Goal: Task Accomplishment & Management: Complete application form

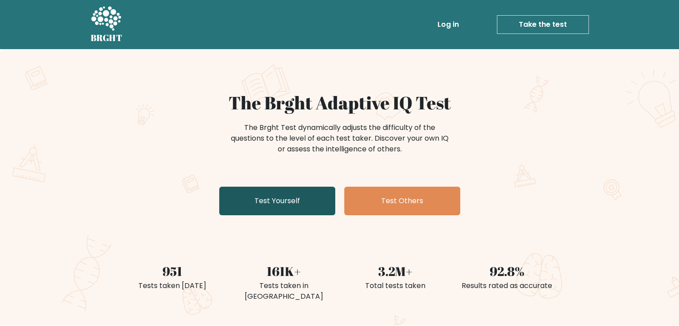
click at [275, 187] on link "Test Yourself" at bounding box center [277, 201] width 116 height 29
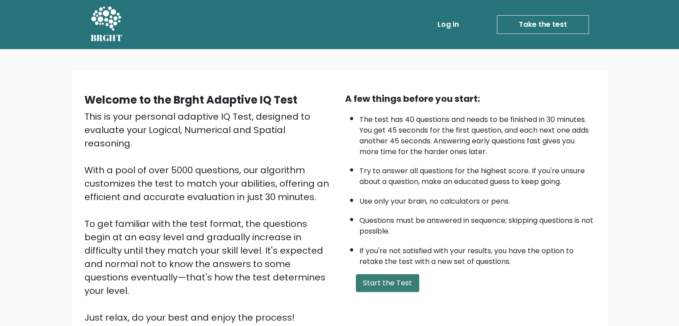
click at [400, 279] on button "Start the Test" at bounding box center [387, 283] width 63 height 18
click at [402, 274] on button "Start the Test" at bounding box center [387, 283] width 63 height 18
click at [379, 281] on button "Start the Test" at bounding box center [387, 283] width 63 height 18
drag, startPoint x: 354, startPoint y: 281, endPoint x: 361, endPoint y: 273, distance: 10.4
click at [355, 279] on form "Start the Test" at bounding box center [470, 283] width 250 height 18
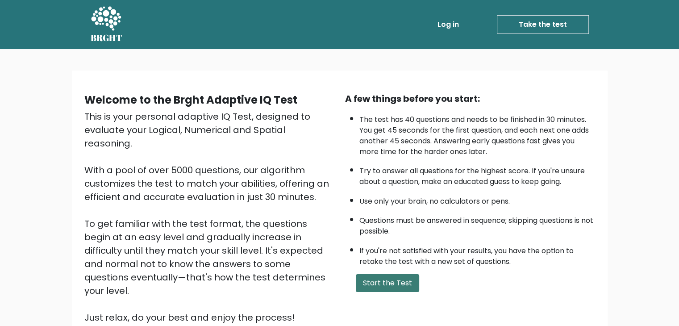
click at [386, 274] on button "Start the Test" at bounding box center [387, 283] width 63 height 18
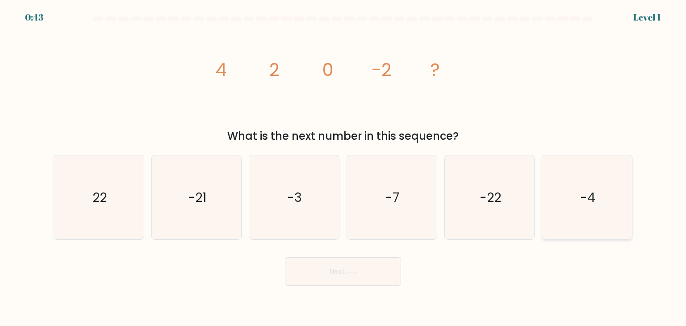
click at [602, 238] on icon "-4" at bounding box center [587, 197] width 84 height 84
click at [343, 167] on input "f. -4" at bounding box center [343, 165] width 0 height 4
radio input "true"
drag, startPoint x: 374, startPoint y: 270, endPoint x: 373, endPoint y: 261, distance: 9.0
click at [374, 270] on button "Next" at bounding box center [343, 271] width 116 height 29
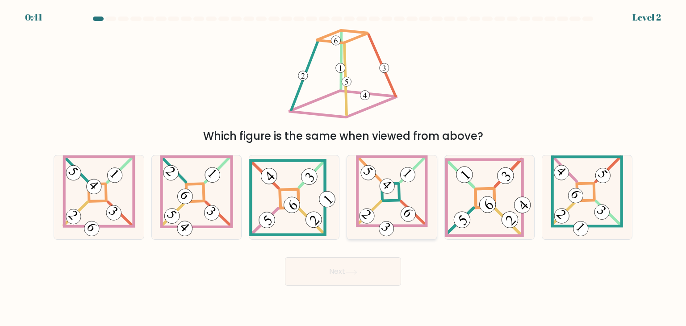
click at [391, 218] on icon at bounding box center [392, 197] width 72 height 84
click at [343, 167] on input "d." at bounding box center [343, 165] width 0 height 4
radio input "true"
click at [301, 205] on icon at bounding box center [294, 197] width 90 height 77
click at [343, 167] on input "c." at bounding box center [343, 165] width 0 height 4
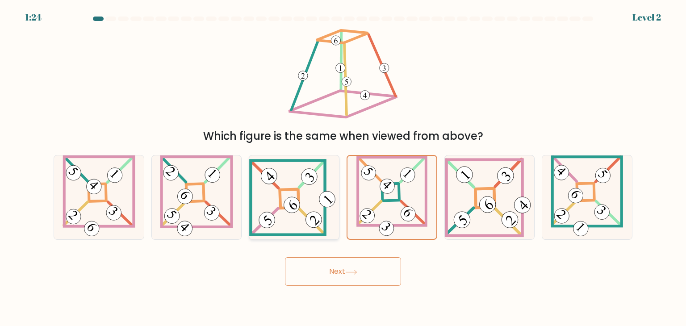
radio input "true"
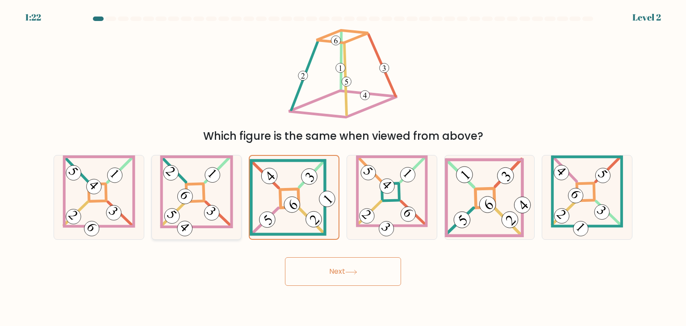
click at [196, 218] on icon at bounding box center [196, 197] width 73 height 84
click at [343, 167] on input "b." at bounding box center [343, 165] width 0 height 4
radio input "true"
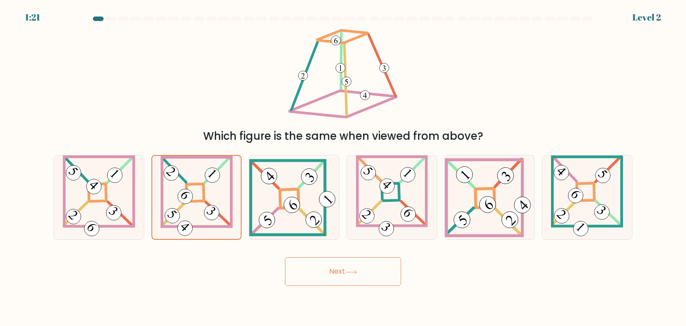
click at [293, 270] on button "Next" at bounding box center [343, 271] width 116 height 29
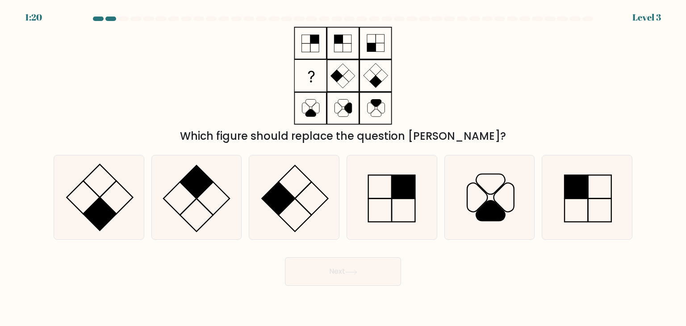
click at [350, 272] on button "Next" at bounding box center [343, 271] width 116 height 29
click at [585, 222] on rect at bounding box center [576, 210] width 23 height 23
click at [343, 167] on input "f." at bounding box center [343, 165] width 0 height 4
radio input "true"
click at [360, 268] on button "Next" at bounding box center [343, 271] width 116 height 29
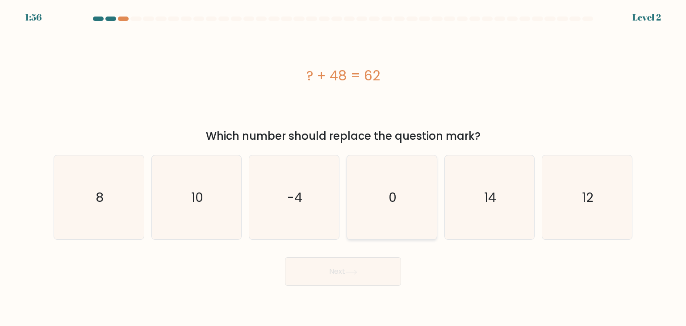
click at [400, 229] on icon "0" at bounding box center [392, 197] width 84 height 84
click at [343, 167] on input "d. 0" at bounding box center [343, 165] width 0 height 4
radio input "true"
drag, startPoint x: 505, startPoint y: 197, endPoint x: 421, endPoint y: 228, distance: 89.8
click at [505, 197] on icon "14" at bounding box center [489, 197] width 84 height 84
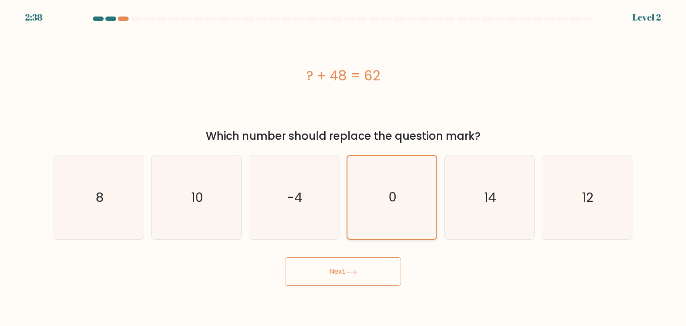
click at [343, 167] on input "e. 14" at bounding box center [343, 165] width 0 height 4
radio input "true"
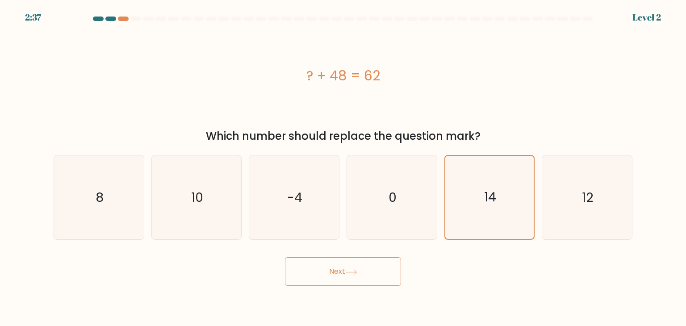
click at [382, 253] on div "Next" at bounding box center [342, 267] width 589 height 35
drag, startPoint x: 376, startPoint y: 271, endPoint x: 376, endPoint y: 266, distance: 5.4
click at [376, 272] on button "Next" at bounding box center [343, 271] width 116 height 29
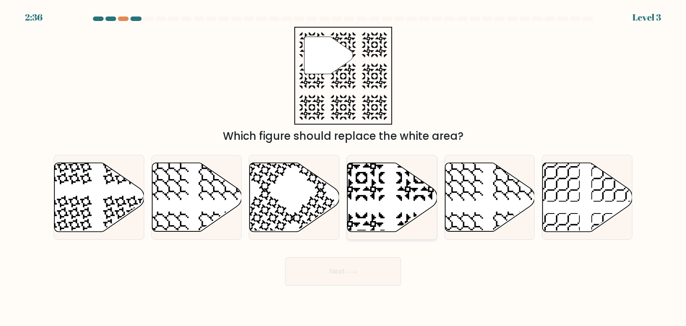
click at [399, 216] on icon at bounding box center [419, 235] width 46 height 46
click at [343, 167] on input "d." at bounding box center [343, 165] width 0 height 4
radio input "true"
click at [378, 278] on button "Next" at bounding box center [343, 271] width 116 height 29
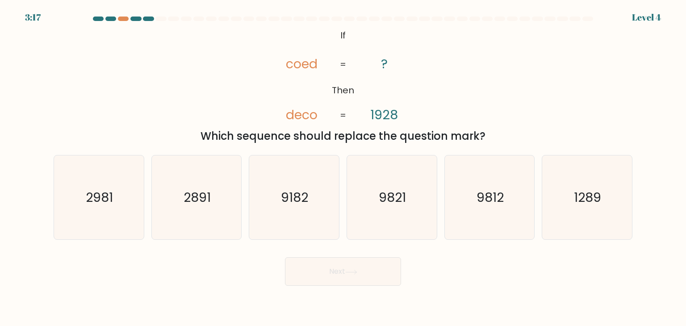
click at [443, 249] on form "If ?" at bounding box center [343, 151] width 686 height 269
click at [299, 217] on icon "9182" at bounding box center [294, 197] width 84 height 84
click at [343, 167] on input "c. 9182" at bounding box center [343, 165] width 0 height 4
radio input "true"
click at [332, 274] on button "Next" at bounding box center [343, 271] width 116 height 29
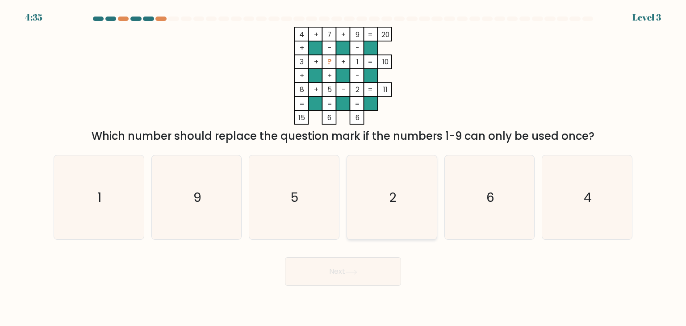
click at [379, 199] on icon "2" at bounding box center [392, 197] width 84 height 84
click at [343, 167] on input "d. 2" at bounding box center [343, 165] width 0 height 4
radio input "true"
click at [478, 209] on icon "6" at bounding box center [489, 197] width 84 height 84
click at [343, 167] on input "e. 6" at bounding box center [343, 165] width 0 height 4
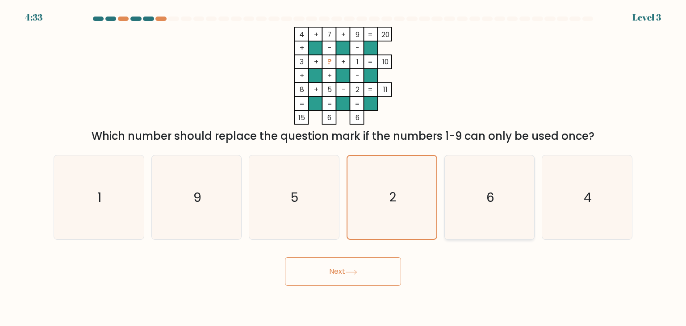
radio input "true"
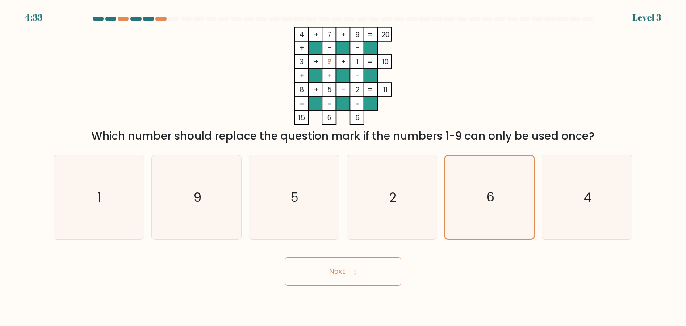
click at [375, 272] on button "Next" at bounding box center [343, 271] width 116 height 29
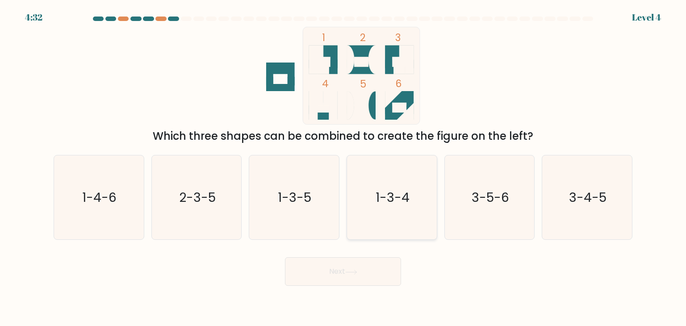
click at [413, 221] on icon "1-3-4" at bounding box center [392, 197] width 84 height 84
click at [343, 167] on input "d. 1-3-4" at bounding box center [343, 165] width 0 height 4
radio input "true"
drag, startPoint x: 385, startPoint y: 285, endPoint x: 386, endPoint y: 257, distance: 28.1
click at [385, 279] on button "Next" at bounding box center [343, 271] width 116 height 29
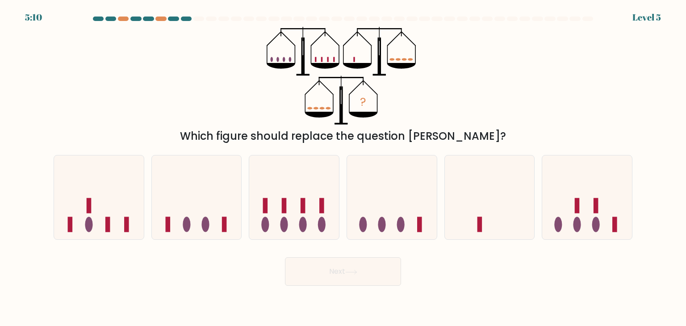
click at [389, 220] on icon at bounding box center [392, 197] width 90 height 74
click at [343, 167] on input "d." at bounding box center [343, 165] width 0 height 4
radio input "true"
click at [395, 222] on icon at bounding box center [391, 198] width 89 height 74
click at [343, 167] on input "d." at bounding box center [343, 165] width 0 height 4
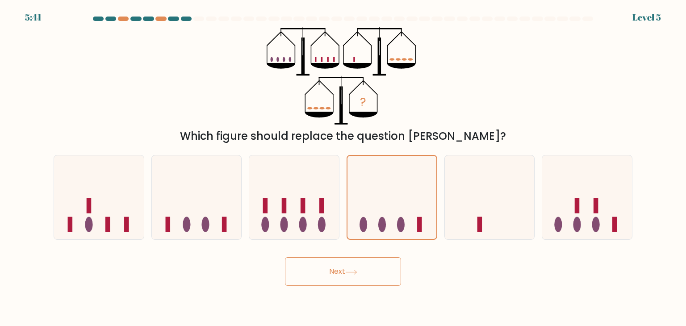
click at [390, 272] on button "Next" at bounding box center [343, 271] width 116 height 29
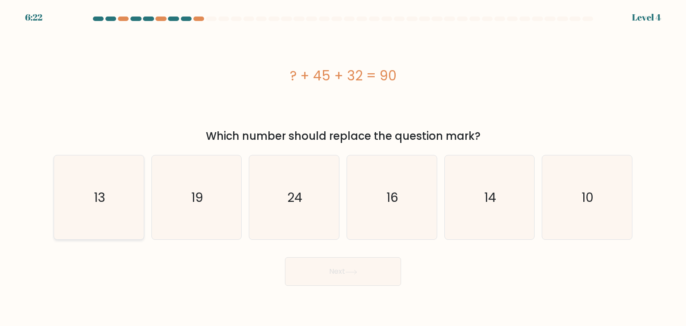
click at [132, 209] on icon "13" at bounding box center [99, 197] width 84 height 84
click at [343, 167] on input "a. 13" at bounding box center [343, 165] width 0 height 4
radio input "true"
click at [357, 275] on button "Next" at bounding box center [343, 271] width 116 height 29
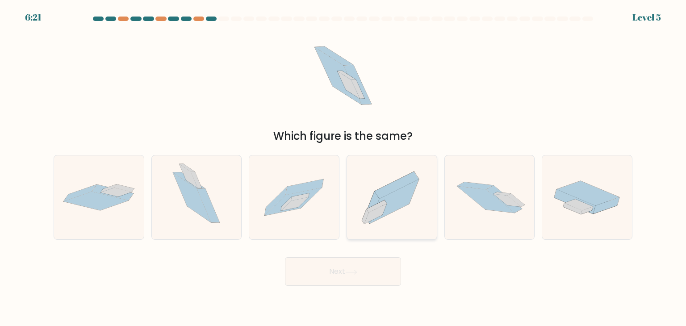
click at [388, 223] on icon at bounding box center [392, 197] width 90 height 79
click at [343, 167] on input "d." at bounding box center [343, 165] width 0 height 4
radio input "true"
click at [357, 271] on icon at bounding box center [351, 272] width 12 height 5
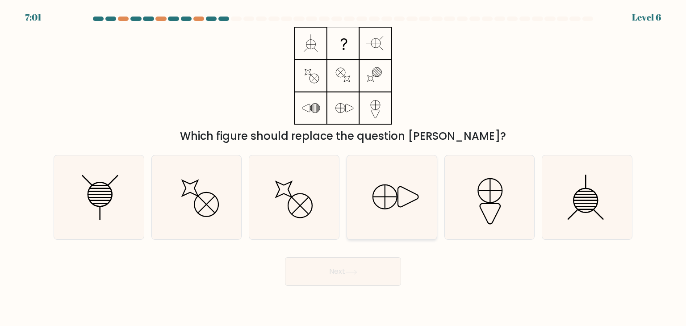
click at [389, 225] on icon at bounding box center [392, 197] width 84 height 84
click at [343, 167] on input "d." at bounding box center [343, 165] width 0 height 4
radio input "true"
click at [382, 275] on button "Next" at bounding box center [343, 271] width 116 height 29
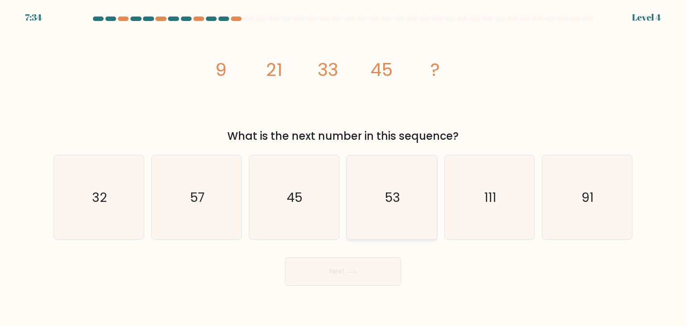
click at [409, 220] on icon "53" at bounding box center [392, 197] width 84 height 84
click at [343, 167] on input "d. 53" at bounding box center [343, 165] width 0 height 4
radio input "true"
click at [393, 273] on button "Next" at bounding box center [343, 271] width 116 height 29
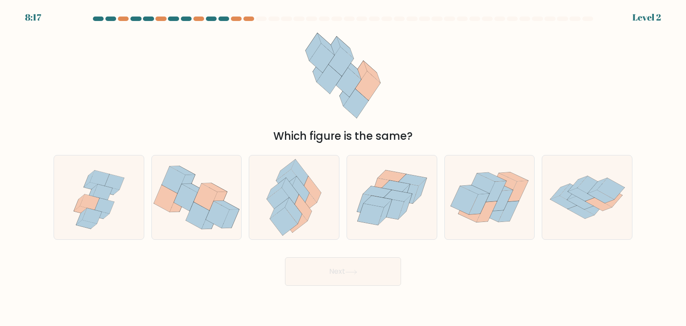
click at [399, 199] on icon at bounding box center [398, 196] width 28 height 12
click at [343, 167] on input "d." at bounding box center [343, 165] width 0 height 4
radio input "true"
drag, startPoint x: 384, startPoint y: 267, endPoint x: 384, endPoint y: 236, distance: 30.4
click at [384, 267] on button "Next" at bounding box center [343, 271] width 116 height 29
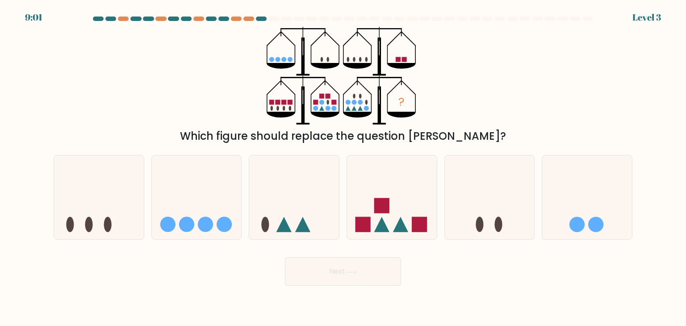
click at [392, 219] on icon at bounding box center [392, 197] width 90 height 74
click at [343, 167] on input "d." at bounding box center [343, 165] width 0 height 4
radio input "true"
click at [398, 258] on div "Next" at bounding box center [342, 267] width 589 height 35
drag, startPoint x: 392, startPoint y: 281, endPoint x: 391, endPoint y: 262, distance: 19.7
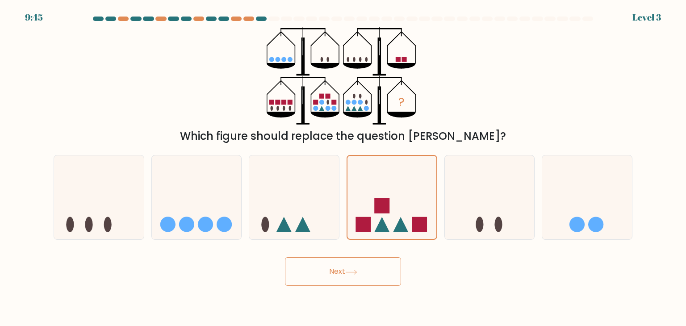
click at [392, 281] on button "Next" at bounding box center [343, 271] width 116 height 29
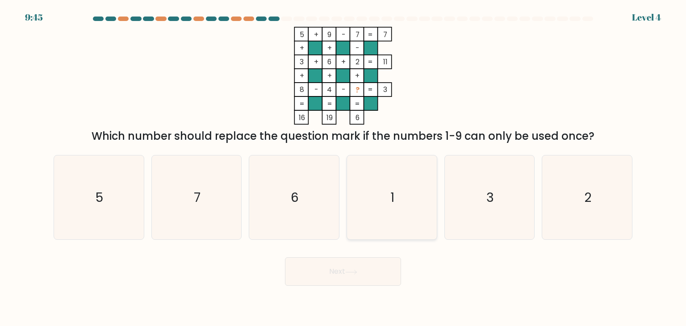
click at [396, 224] on icon "1" at bounding box center [392, 197] width 84 height 84
click at [343, 167] on input "d. 1" at bounding box center [343, 165] width 0 height 4
radio input "true"
drag, startPoint x: 384, startPoint y: 275, endPoint x: 384, endPoint y: 268, distance: 7.1
click at [384, 271] on button "Next" at bounding box center [343, 271] width 116 height 29
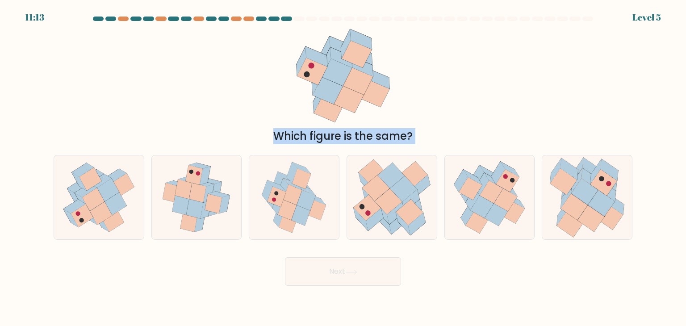
click at [392, 266] on button "Next" at bounding box center [343, 271] width 116 height 29
click at [396, 221] on icon at bounding box center [397, 223] width 17 height 22
click at [343, 167] on input "d." at bounding box center [343, 165] width 0 height 4
radio input "true"
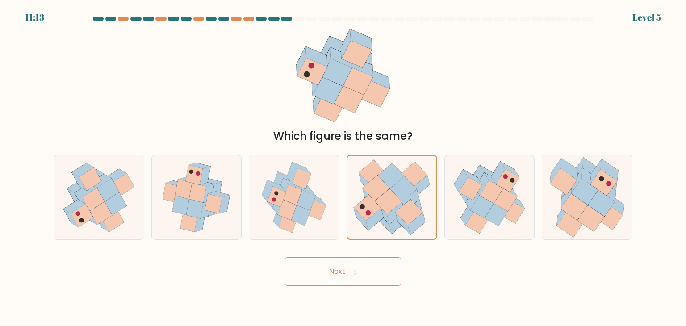
click at [393, 263] on button "Next" at bounding box center [343, 271] width 116 height 29
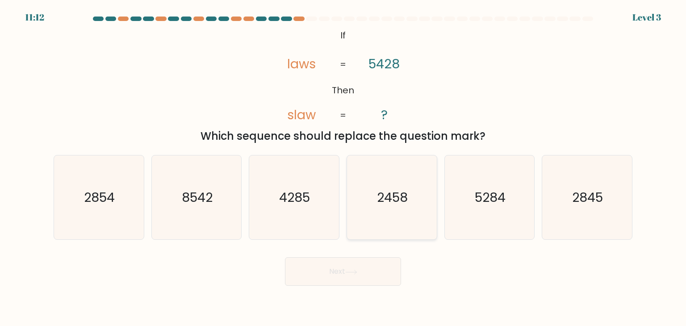
click at [393, 227] on icon "2458" at bounding box center [392, 197] width 84 height 84
click at [343, 167] on input "d. 2458" at bounding box center [343, 165] width 0 height 4
radio input "true"
click at [393, 270] on button "Next" at bounding box center [343, 271] width 116 height 29
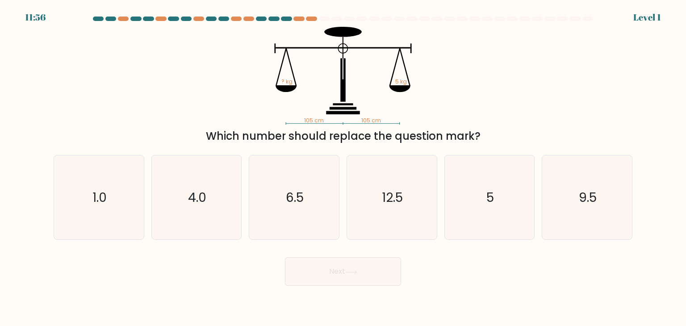
click at [395, 224] on icon "12.5" at bounding box center [392, 197] width 84 height 84
drag, startPoint x: 388, startPoint y: 267, endPoint x: 389, endPoint y: 239, distance: 27.7
click at [388, 267] on button "Next" at bounding box center [343, 271] width 116 height 29
drag, startPoint x: 396, startPoint y: 222, endPoint x: 396, endPoint y: 229, distance: 7.6
click at [396, 222] on icon "12.5" at bounding box center [392, 197] width 84 height 84
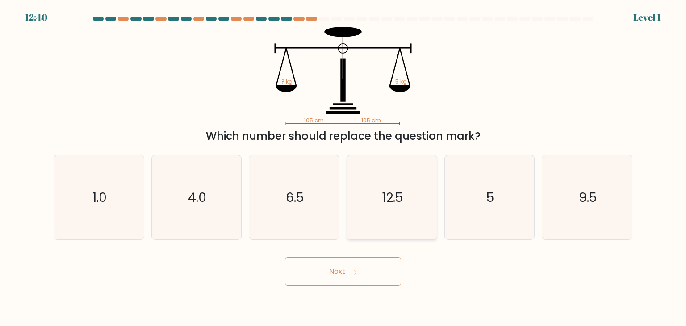
click at [343, 167] on input "d. 12.5" at bounding box center [343, 165] width 0 height 4
radio input "true"
drag, startPoint x: 394, startPoint y: 270, endPoint x: 390, endPoint y: 263, distance: 8.2
click at [391, 268] on button "Next" at bounding box center [343, 271] width 116 height 29
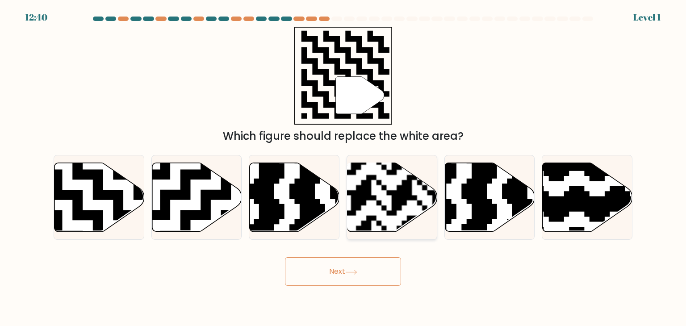
click at [397, 225] on rect at bounding box center [360, 235] width 163 height 163
click at [343, 167] on input "d." at bounding box center [343, 165] width 0 height 4
radio input "true"
click at [392, 261] on button "Next" at bounding box center [343, 271] width 116 height 29
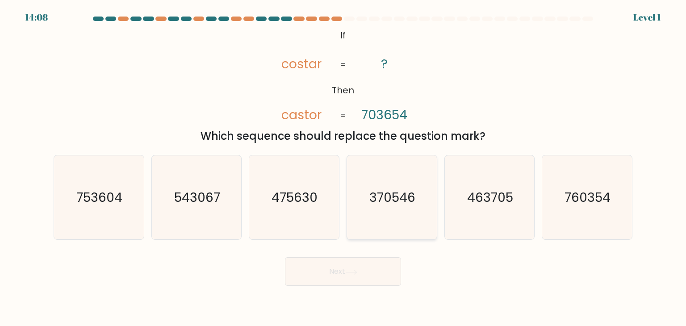
click at [394, 234] on icon "370546" at bounding box center [392, 197] width 84 height 84
click at [343, 167] on input "d. 370546" at bounding box center [343, 165] width 0 height 4
radio input "true"
click at [382, 270] on button "Next" at bounding box center [343, 271] width 116 height 29
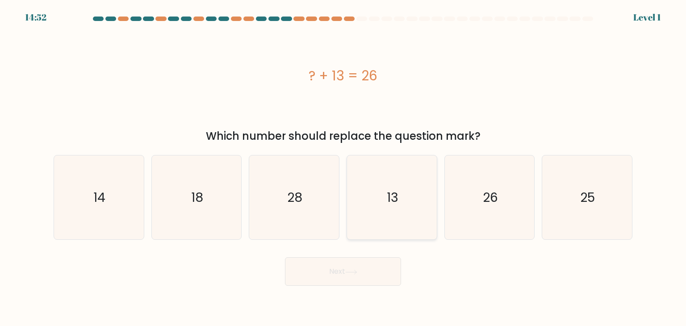
click at [396, 222] on icon "13" at bounding box center [392, 197] width 84 height 84
click at [343, 167] on input "d. 13" at bounding box center [343, 165] width 0 height 4
radio input "true"
click at [395, 274] on button "Next" at bounding box center [343, 271] width 116 height 29
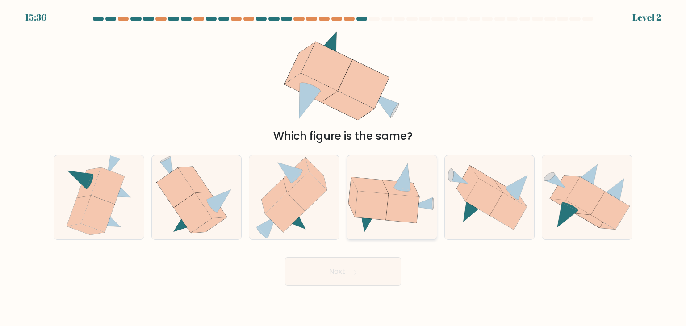
click at [396, 236] on div at bounding box center [391, 197] width 91 height 85
click at [343, 167] on input "d." at bounding box center [343, 165] width 0 height 4
radio input "true"
click at [383, 270] on button "Next" at bounding box center [343, 271] width 116 height 29
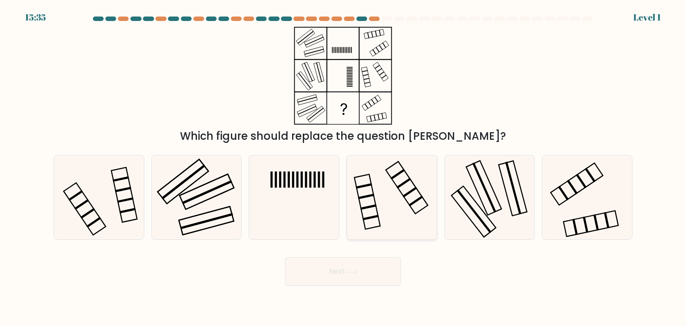
click at [397, 198] on icon at bounding box center [392, 197] width 84 height 84
click at [343, 167] on input "d." at bounding box center [343, 165] width 0 height 4
radio input "true"
click at [343, 163] on input "c." at bounding box center [343, 165] width 0 height 4
radio input "true"
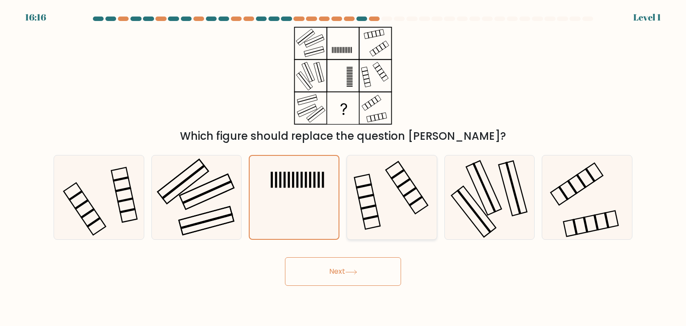
click at [343, 163] on input "b." at bounding box center [343, 165] width 0 height 4
radio input "true"
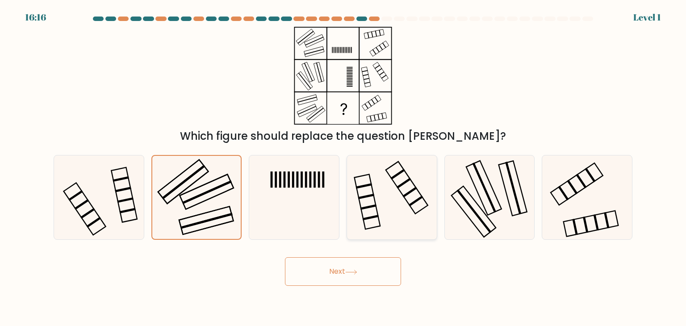
click at [343, 163] on input "a." at bounding box center [343, 165] width 0 height 4
radio input "true"
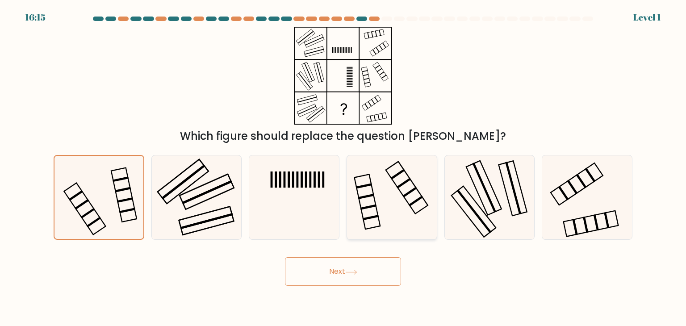
click at [343, 163] on input "f." at bounding box center [343, 165] width 0 height 4
radio input "true"
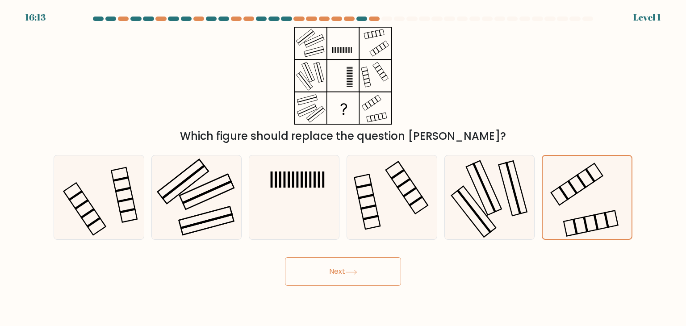
click at [404, 151] on div "a. b." at bounding box center [343, 194] width 586 height 92
click at [417, 174] on icon at bounding box center [392, 197] width 84 height 84
click at [343, 167] on input "d." at bounding box center [343, 165] width 0 height 4
radio input "true"
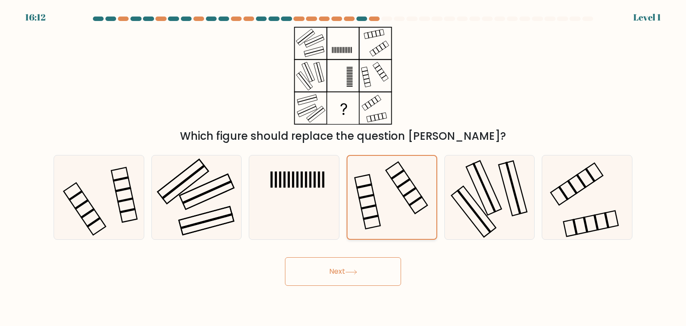
click at [285, 257] on button "Next" at bounding box center [343, 271] width 116 height 29
click at [418, 181] on icon at bounding box center [391, 197] width 83 height 83
click at [343, 167] on input "d." at bounding box center [343, 165] width 0 height 4
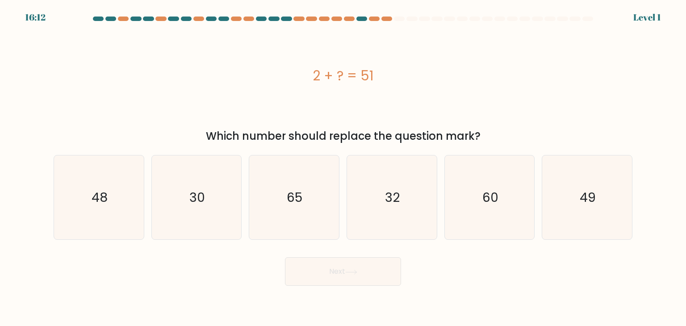
click at [418, 181] on icon "32" at bounding box center [392, 197] width 84 height 84
click at [343, 167] on input "d. 32" at bounding box center [343, 165] width 0 height 4
radio input "true"
click at [285, 257] on button "Next" at bounding box center [343, 271] width 116 height 29
click at [418, 182] on icon "32" at bounding box center [391, 197] width 83 height 83
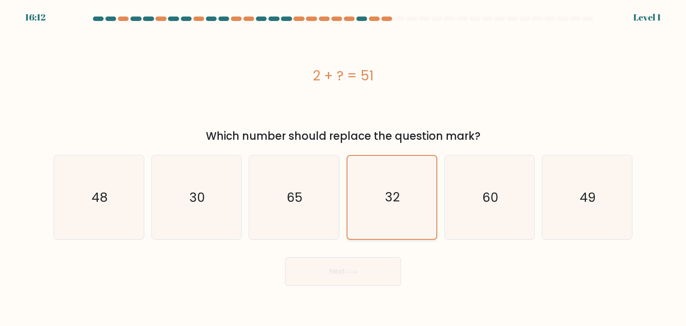
click at [343, 167] on input "d. 32" at bounding box center [343, 165] width 0 height 4
click at [420, 185] on icon "32" at bounding box center [391, 197] width 83 height 83
click at [343, 167] on input "d. 32" at bounding box center [343, 165] width 0 height 4
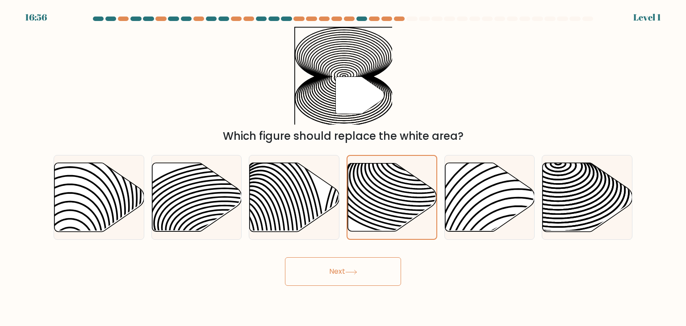
click at [426, 191] on icon at bounding box center [392, 197] width 89 height 68
click at [343, 167] on input "d." at bounding box center [343, 165] width 0 height 4
click at [426, 191] on icon at bounding box center [392, 197] width 89 height 68
click at [343, 167] on input "d." at bounding box center [343, 165] width 0 height 4
click at [426, 191] on icon at bounding box center [392, 197] width 89 height 68
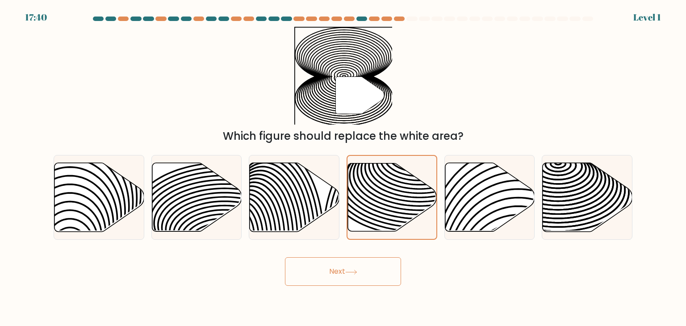
click at [343, 167] on input "d." at bounding box center [343, 165] width 0 height 4
click at [426, 192] on icon at bounding box center [392, 197] width 89 height 68
click at [343, 167] on input "d." at bounding box center [343, 165] width 0 height 4
click at [426, 192] on icon at bounding box center [392, 197] width 89 height 68
click at [343, 167] on input "d." at bounding box center [343, 165] width 0 height 4
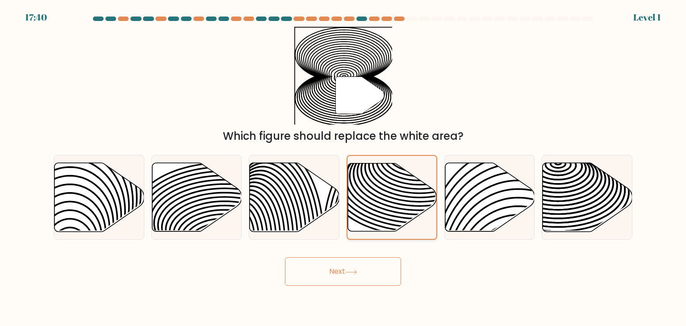
click at [426, 192] on icon at bounding box center [392, 197] width 89 height 68
click at [343, 167] on input "d." at bounding box center [343, 165] width 0 height 4
click at [426, 192] on icon at bounding box center [392, 197] width 89 height 68
click at [343, 167] on input "d." at bounding box center [343, 165] width 0 height 4
click at [426, 192] on icon at bounding box center [392, 197] width 89 height 68
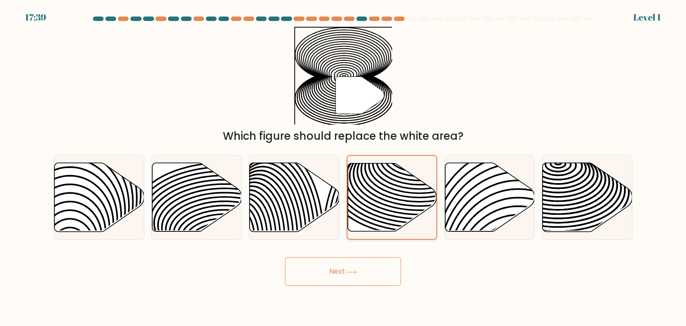
click at [343, 167] on input "d." at bounding box center [343, 165] width 0 height 4
click at [426, 192] on icon at bounding box center [392, 197] width 89 height 68
click at [343, 167] on input "d." at bounding box center [343, 165] width 0 height 4
click at [426, 192] on icon at bounding box center [392, 197] width 89 height 68
click at [343, 167] on input "d." at bounding box center [343, 165] width 0 height 4
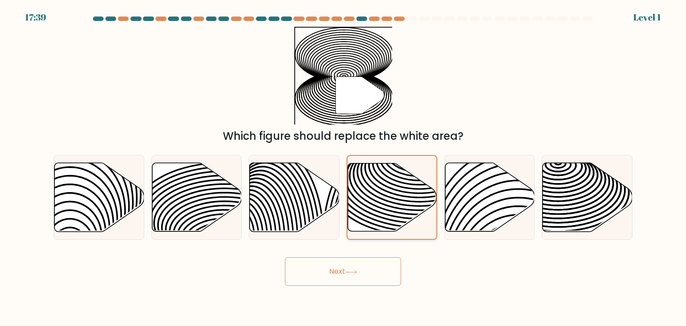
click at [426, 192] on icon at bounding box center [392, 197] width 89 height 68
click at [343, 167] on input "d." at bounding box center [343, 165] width 0 height 4
click at [426, 192] on icon at bounding box center [392, 197] width 89 height 68
click at [343, 167] on input "d." at bounding box center [343, 165] width 0 height 4
click at [430, 237] on div at bounding box center [391, 197] width 91 height 85
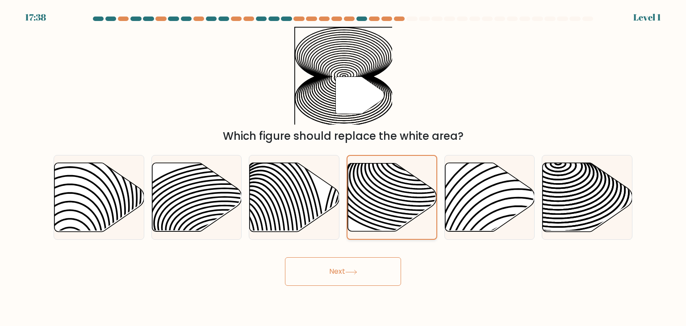
click at [343, 167] on input "d." at bounding box center [343, 165] width 0 height 4
click at [285, 257] on button "Next" at bounding box center [343, 271] width 116 height 29
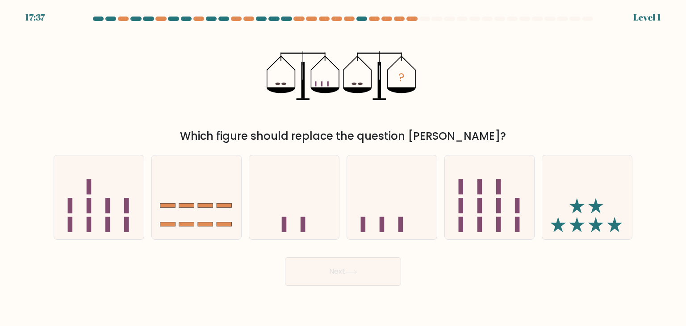
click at [410, 222] on icon at bounding box center [392, 197] width 90 height 74
click at [343, 167] on input "d." at bounding box center [343, 165] width 0 height 4
radio input "true"
click at [285, 257] on button "Next" at bounding box center [343, 271] width 116 height 29
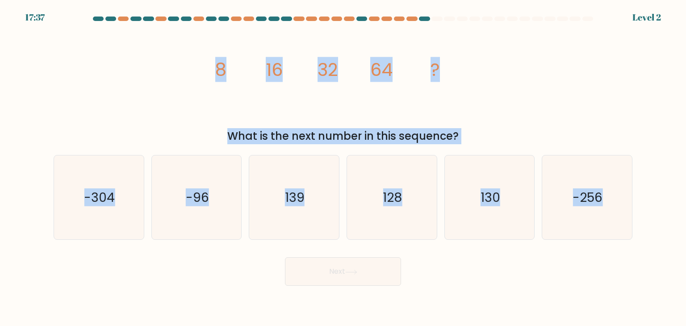
click at [410, 222] on icon "128" at bounding box center [392, 197] width 84 height 84
click at [343, 167] on input "d. 128" at bounding box center [343, 165] width 0 height 4
radio input "true"
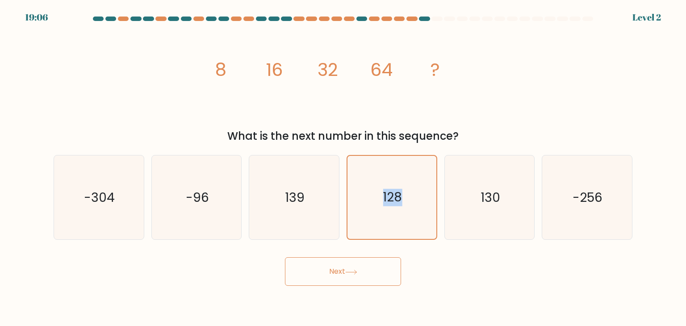
click at [410, 222] on icon "128" at bounding box center [391, 197] width 83 height 83
click at [343, 167] on input "d. 128" at bounding box center [343, 165] width 0 height 4
click at [410, 222] on icon "128" at bounding box center [391, 197] width 83 height 83
click at [343, 167] on input "d. 128" at bounding box center [343, 165] width 0 height 4
click at [410, 222] on icon "128" at bounding box center [391, 197] width 83 height 83
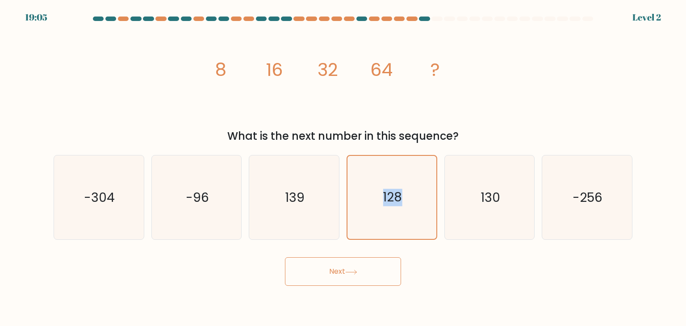
click at [343, 167] on input "d. 128" at bounding box center [343, 165] width 0 height 4
click at [410, 222] on icon "128" at bounding box center [391, 197] width 83 height 83
click at [343, 167] on input "d. 128" at bounding box center [343, 165] width 0 height 4
click at [410, 222] on icon "128" at bounding box center [391, 197] width 83 height 83
click at [343, 167] on input "d. 128" at bounding box center [343, 165] width 0 height 4
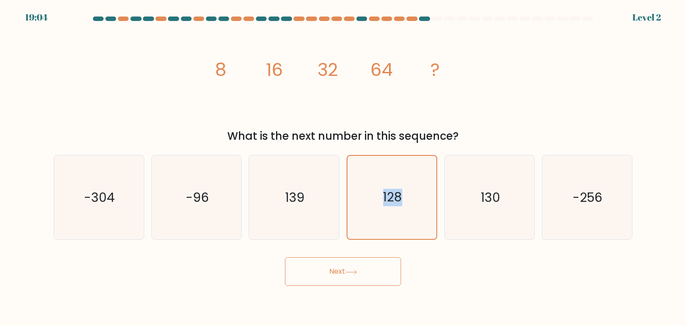
click at [410, 222] on icon "128" at bounding box center [391, 197] width 83 height 83
click at [343, 167] on input "d. 128" at bounding box center [343, 165] width 0 height 4
click at [410, 222] on icon "128" at bounding box center [391, 197] width 83 height 83
click at [343, 167] on input "d. 128" at bounding box center [343, 165] width 0 height 4
click at [285, 257] on button "Next" at bounding box center [343, 271] width 116 height 29
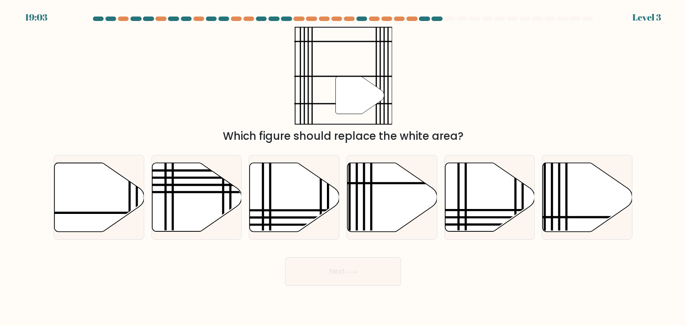
click at [437, 224] on div at bounding box center [391, 197] width 91 height 85
click at [343, 167] on input "d." at bounding box center [343, 165] width 0 height 4
radio input "true"
click at [285, 257] on button "Next" at bounding box center [343, 271] width 116 height 29
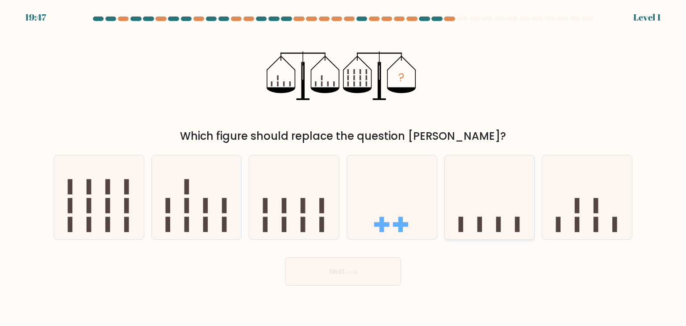
click at [467, 221] on icon at bounding box center [490, 197] width 90 height 74
click at [343, 167] on input "e." at bounding box center [343, 165] width 0 height 4
radio input "true"
click at [285, 257] on button "Next" at bounding box center [343, 271] width 116 height 29
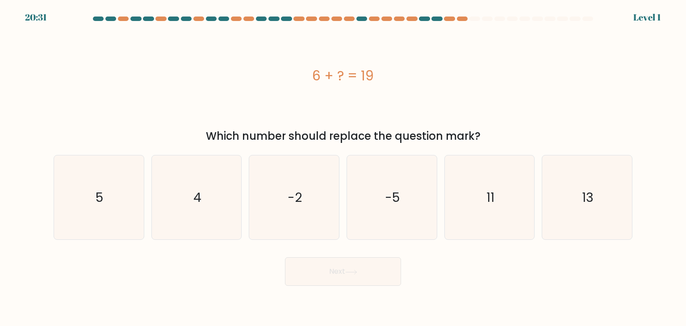
click at [285, 257] on button "Next" at bounding box center [343, 271] width 116 height 29
click at [467, 221] on icon "11" at bounding box center [489, 197] width 84 height 84
click at [343, 167] on input "e. 11" at bounding box center [343, 165] width 0 height 4
radio input "true"
click at [285, 257] on button "Next" at bounding box center [343, 271] width 116 height 29
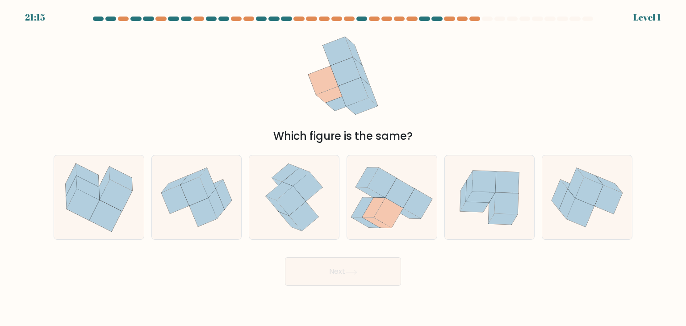
click at [467, 221] on icon at bounding box center [490, 197] width 90 height 83
click at [343, 167] on input "e." at bounding box center [343, 165] width 0 height 4
radio input "true"
click at [285, 257] on button "Next" at bounding box center [343, 271] width 116 height 29
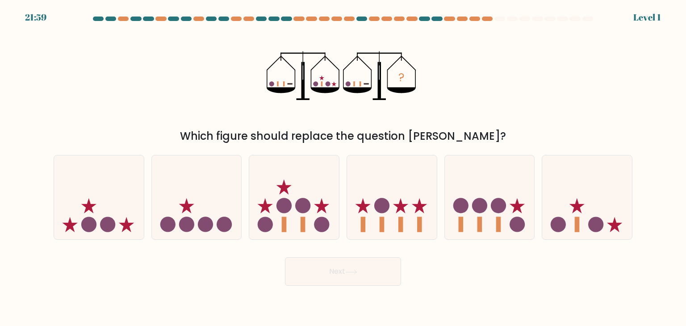
click at [473, 226] on icon at bounding box center [490, 197] width 90 height 74
click at [343, 167] on input "e." at bounding box center [343, 165] width 0 height 4
radio input "true"
click at [285, 257] on button "Next" at bounding box center [343, 271] width 116 height 29
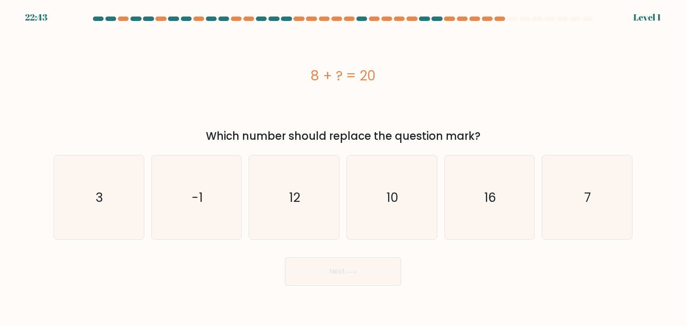
click at [474, 226] on icon "16" at bounding box center [489, 197] width 84 height 84
click at [343, 167] on input "e. 16" at bounding box center [343, 165] width 0 height 4
radio input "true"
click at [285, 257] on button "Next" at bounding box center [343, 271] width 116 height 29
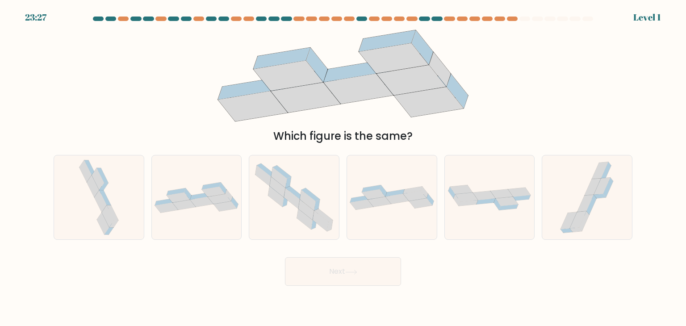
click at [474, 226] on div at bounding box center [489, 197] width 91 height 85
click at [343, 167] on input "e." at bounding box center [343, 165] width 0 height 4
radio input "true"
click at [285, 257] on button "Next" at bounding box center [343, 271] width 116 height 29
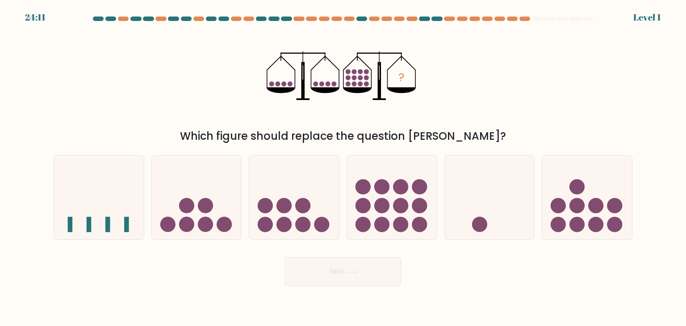
click at [474, 226] on circle at bounding box center [479, 224] width 15 height 15
click at [343, 167] on input "e." at bounding box center [343, 165] width 0 height 4
radio input "true"
click at [285, 257] on button "Next" at bounding box center [343, 271] width 116 height 29
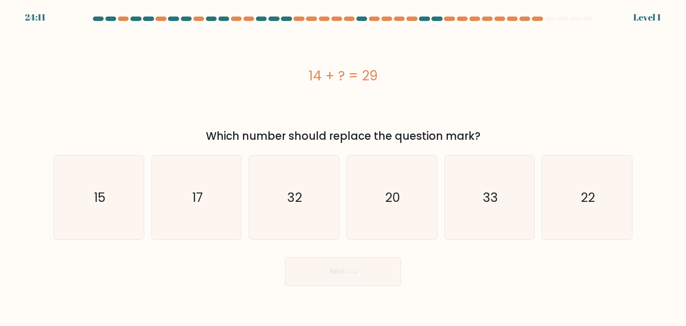
click at [474, 229] on icon "33" at bounding box center [489, 197] width 84 height 84
click at [343, 167] on input "e. 33" at bounding box center [343, 165] width 0 height 4
radio input "true"
click at [285, 257] on button "Next" at bounding box center [343, 271] width 116 height 29
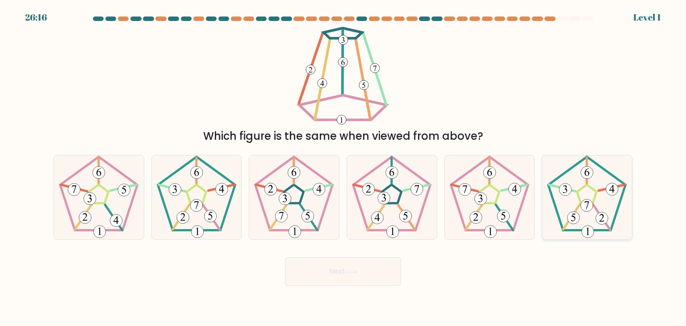
click at [607, 220] on 416 at bounding box center [602, 218] width 13 height 13
click at [343, 167] on input "f." at bounding box center [343, 165] width 0 height 4
radio input "true"
click at [285, 257] on button "Next" at bounding box center [343, 271] width 116 height 29
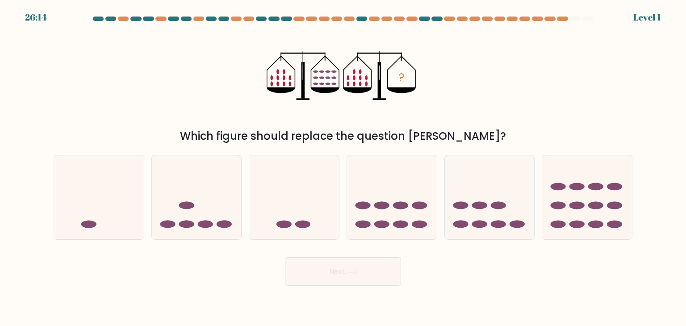
click at [607, 220] on icon at bounding box center [587, 197] width 90 height 74
click at [343, 167] on input "f." at bounding box center [343, 165] width 0 height 4
radio input "true"
click at [285, 257] on button "Next" at bounding box center [343, 271] width 116 height 29
click at [607, 220] on icon at bounding box center [586, 198] width 89 height 74
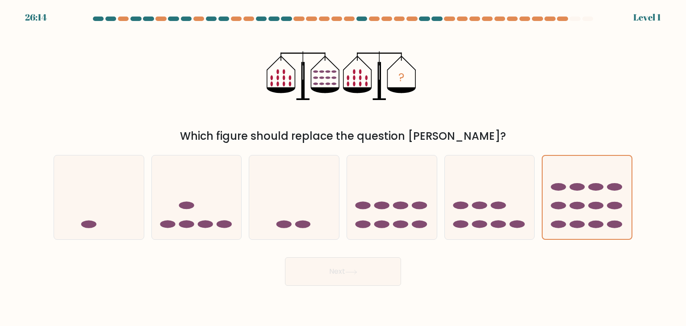
click at [343, 167] on input "f." at bounding box center [343, 165] width 0 height 4
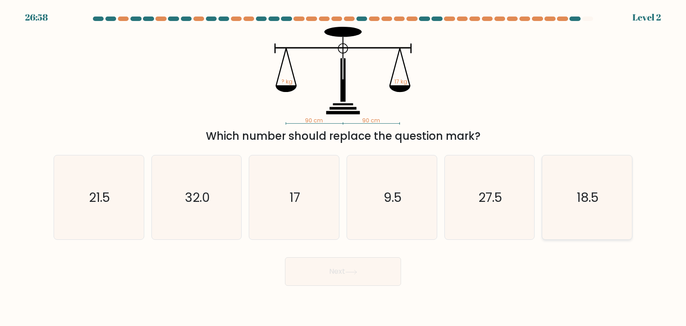
click at [607, 218] on icon "18.5" at bounding box center [587, 197] width 84 height 84
click at [343, 167] on input "f. 18.5" at bounding box center [343, 165] width 0 height 4
radio input "true"
click at [285, 257] on button "Next" at bounding box center [343, 271] width 116 height 29
click at [607, 218] on icon "18.5" at bounding box center [586, 197] width 83 height 83
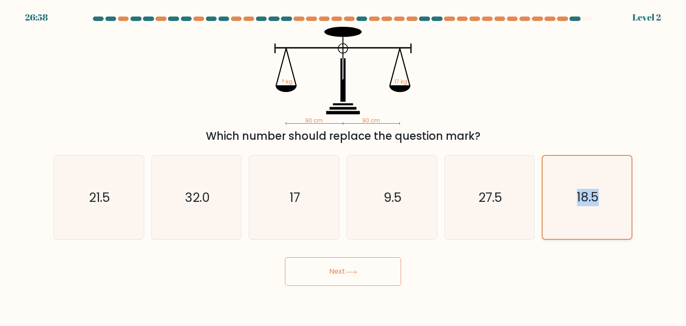
click at [343, 167] on input "f. 18.5" at bounding box center [343, 165] width 0 height 4
click at [607, 215] on icon "18.5" at bounding box center [586, 197] width 83 height 83
click at [343, 167] on input "f. 18.5" at bounding box center [343, 165] width 0 height 4
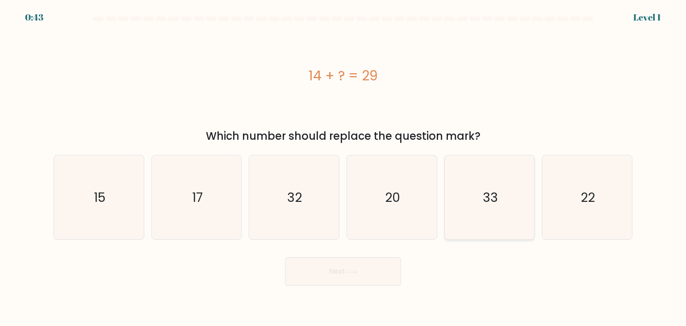
click at [511, 190] on icon "33" at bounding box center [489, 197] width 84 height 84
click at [343, 167] on input "e. 33" at bounding box center [343, 165] width 0 height 4
radio input "true"
click at [386, 279] on button "Next" at bounding box center [343, 271] width 116 height 29
